Goal: Task Accomplishment & Management: Understand process/instructions

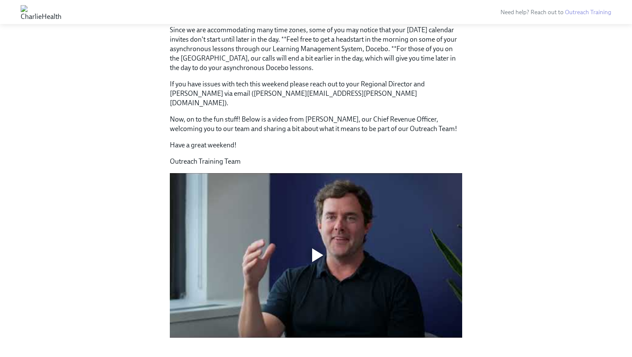
scroll to position [286, 0]
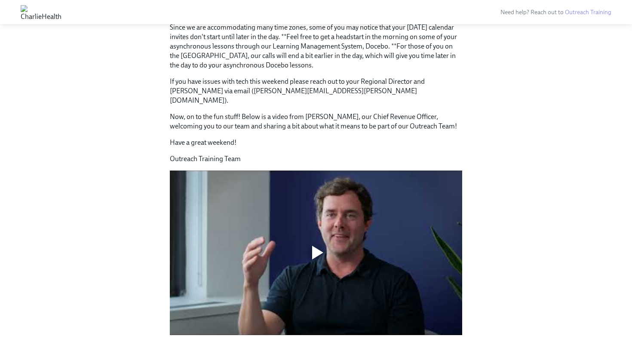
click at [320, 246] on div at bounding box center [317, 253] width 11 height 14
